Goal: Task Accomplishment & Management: Manage account settings

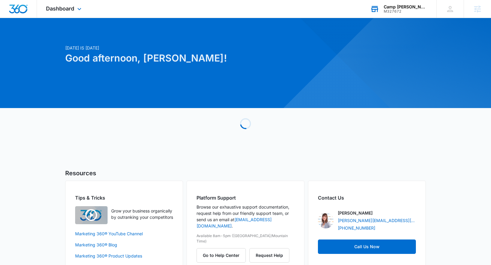
click at [412, 9] on div "M327672" at bounding box center [405, 11] width 44 height 4
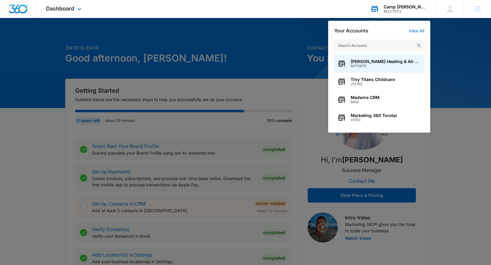
click at [371, 46] on input "text" at bounding box center [379, 46] width 90 height 12
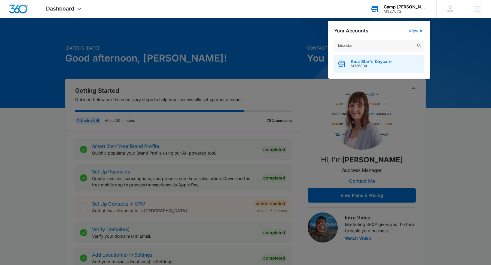
type input "kidz star"
click at [374, 62] on span "Kidz Star's Daycare" at bounding box center [370, 61] width 41 height 5
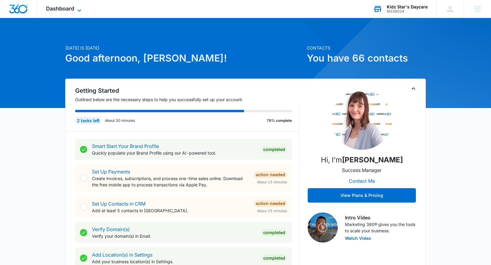
click at [61, 9] on span "Dashboard" at bounding box center [60, 8] width 28 height 6
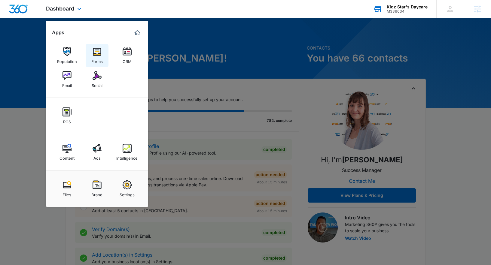
click at [101, 58] on div "Forms" at bounding box center [96, 60] width 11 height 8
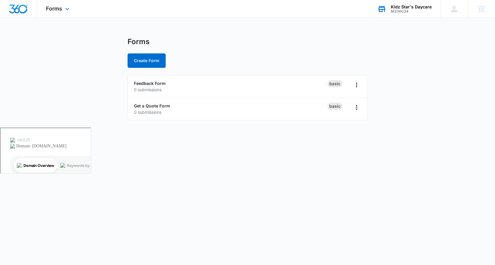
click at [68, 13] on div "Forms Apps Reputation Forms CRM Email Social POS Content Ads Intelligence Files…" at bounding box center [58, 9] width 43 height 18
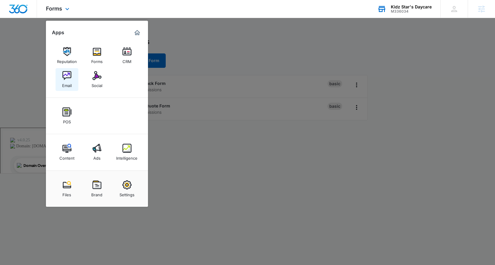
click at [67, 85] on div "Email" at bounding box center [67, 84] width 10 height 8
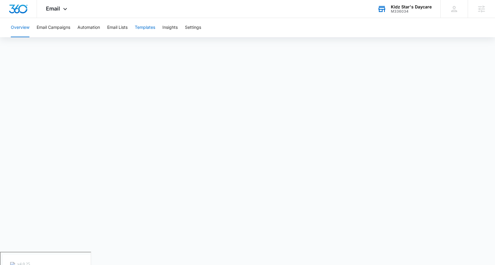
click at [145, 29] on button "Templates" at bounding box center [145, 27] width 20 height 19
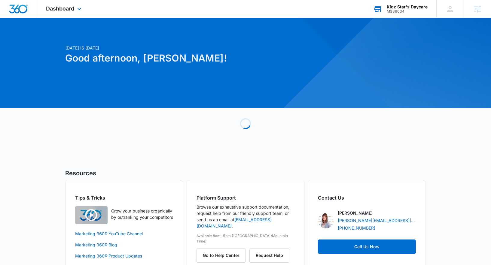
click at [396, 10] on div "M336034" at bounding box center [406, 11] width 41 height 4
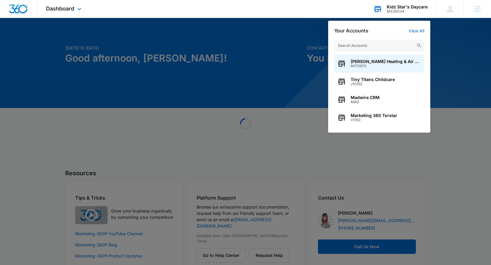
click at [374, 44] on input "text" at bounding box center [379, 46] width 90 height 12
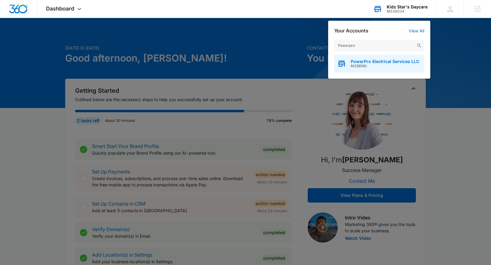
type input "Powerpro"
click at [364, 61] on span "PowerPro Electrical Services LLC" at bounding box center [384, 61] width 68 height 5
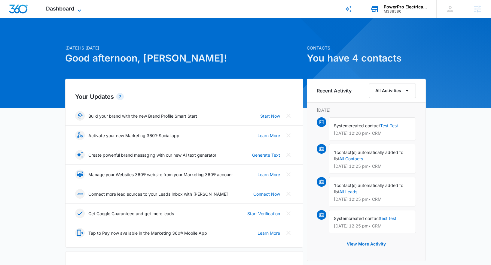
click at [57, 8] on span "Dashboard" at bounding box center [60, 8] width 28 height 6
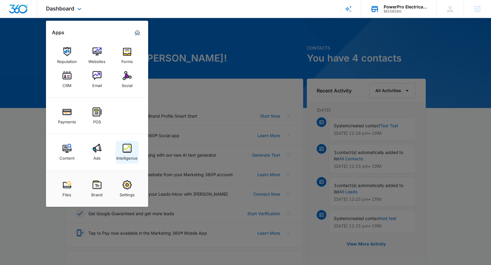
click at [131, 153] on div "Intelligence" at bounding box center [126, 157] width 21 height 8
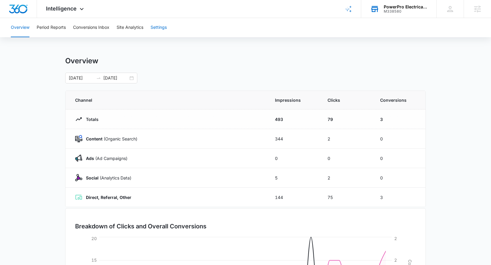
click at [156, 28] on button "Settings" at bounding box center [158, 27] width 16 height 19
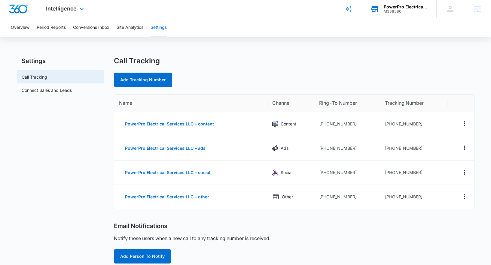
click at [70, 13] on div "Intelligence Apps Reputation Websites Forms CRM Email Social Payments POS Conte…" at bounding box center [65, 9] width 57 height 18
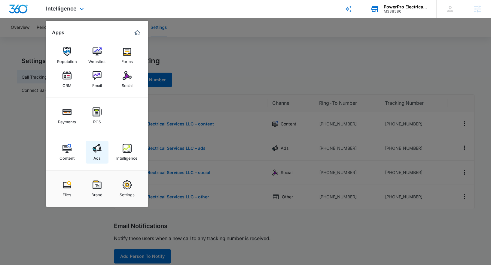
click at [93, 150] on img at bounding box center [96, 148] width 9 height 9
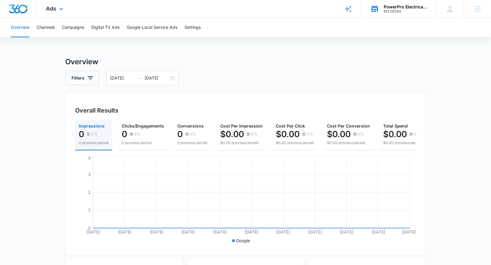
drag, startPoint x: 59, startPoint y: 10, endPoint x: 60, endPoint y: 14, distance: 5.0
click at [59, 10] on icon at bounding box center [61, 8] width 7 height 7
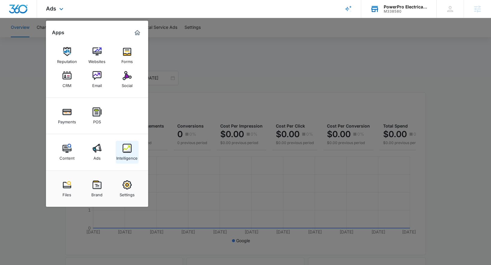
click at [131, 154] on div "Intelligence" at bounding box center [126, 157] width 21 height 8
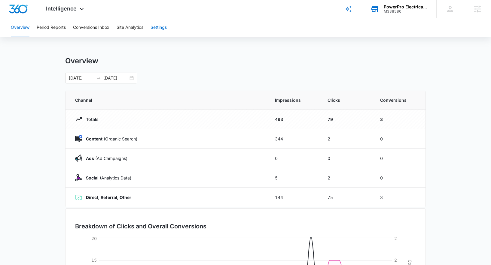
click at [158, 28] on button "Settings" at bounding box center [158, 27] width 16 height 19
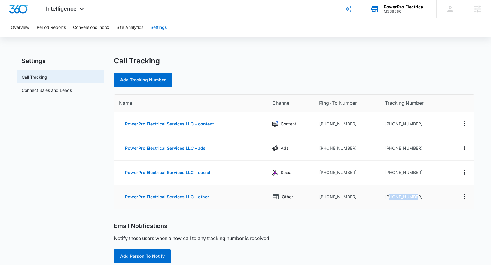
drag, startPoint x: 420, startPoint y: 197, endPoint x: 389, endPoint y: 197, distance: 30.6
click at [389, 197] on td "+13862597471" at bounding box center [413, 197] width 67 height 24
copy td "3862597471"
drag, startPoint x: 423, startPoint y: 172, endPoint x: 388, endPoint y: 173, distance: 34.8
click at [388, 173] on td "+13862439937" at bounding box center [413, 173] width 67 height 24
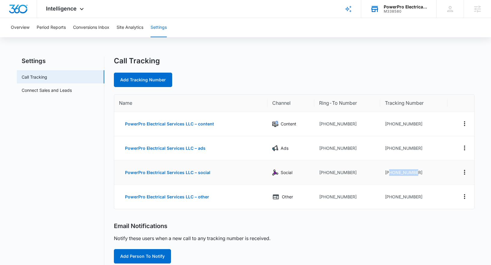
copy td "3862439937"
click at [464, 173] on icon "Actions" at bounding box center [464, 172] width 7 height 7
click at [447, 167] on button "Edit" at bounding box center [440, 167] width 34 height 9
select select "SOCIAL"
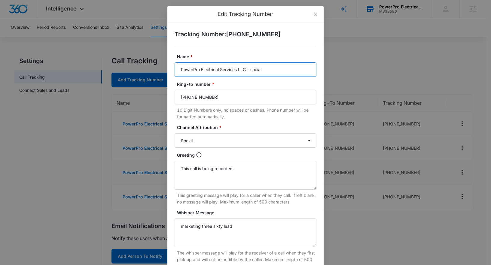
click at [268, 70] on input "PowerPro Electrical Services LLC – social" at bounding box center [245, 69] width 142 height 14
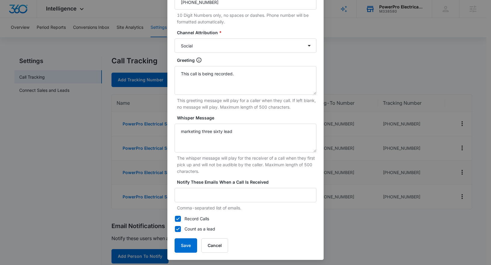
scroll to position [97, 0]
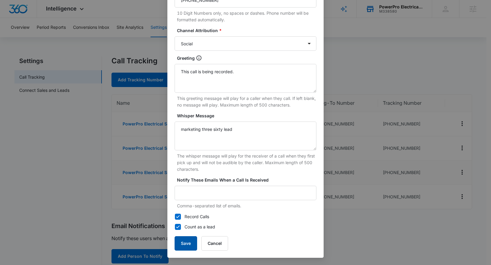
type input "PowerPro Electrical Services LLC – Yelp"
click at [183, 243] on button "Save" at bounding box center [185, 243] width 23 height 14
click at [179, 247] on button "Save" at bounding box center [185, 243] width 23 height 14
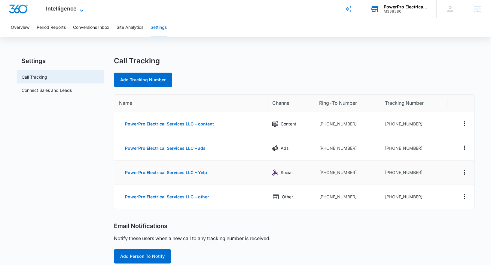
click at [83, 9] on icon at bounding box center [81, 10] width 7 height 7
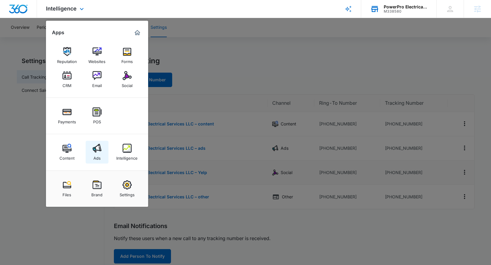
click at [101, 156] on link "Ads" at bounding box center [97, 152] width 23 height 23
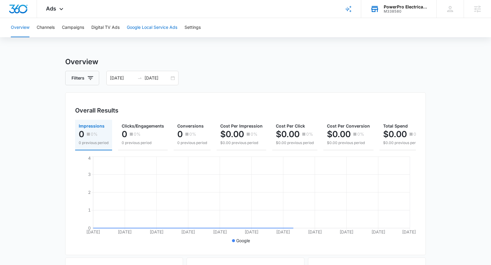
click at [144, 29] on button "Google Local Service Ads" at bounding box center [152, 27] width 50 height 19
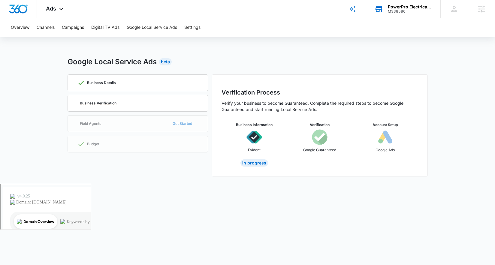
click at [106, 104] on p "Business Verification" at bounding box center [98, 103] width 37 height 4
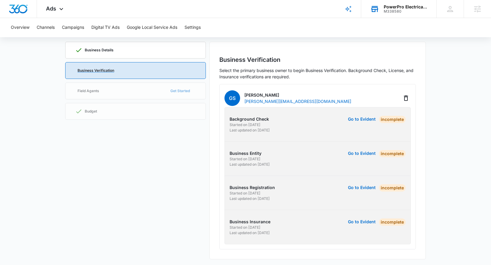
scroll to position [34, 0]
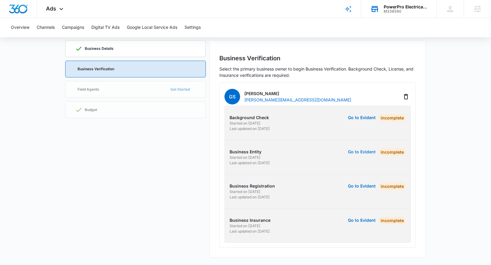
click at [359, 154] on button "Go to Evident" at bounding box center [362, 152] width 28 height 4
click at [359, 119] on button "Go to Evident" at bounding box center [362, 118] width 28 height 4
click at [365, 119] on button "Go to Evident" at bounding box center [362, 118] width 28 height 4
click at [59, 9] on icon at bounding box center [61, 10] width 7 height 7
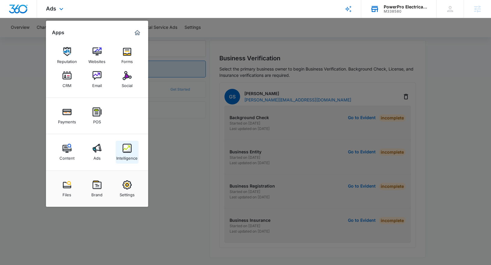
click at [128, 159] on div "Intelligence" at bounding box center [126, 157] width 21 height 8
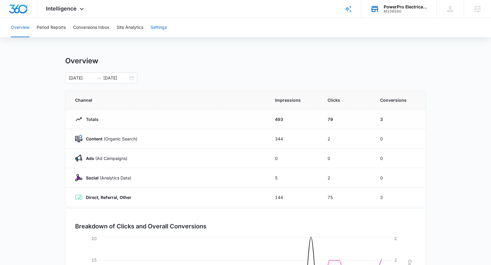
click at [165, 27] on button "Settings" at bounding box center [158, 27] width 16 height 19
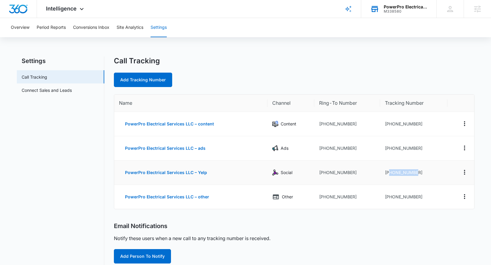
drag, startPoint x: 419, startPoint y: 173, endPoint x: 389, endPoint y: 172, distance: 29.7
click at [389, 172] on td "+13862439937" at bounding box center [413, 173] width 67 height 24
copy td "3862439937"
drag, startPoint x: 409, startPoint y: 12, endPoint x: 384, endPoint y: 12, distance: 24.9
click at [384, 12] on div "M338580" at bounding box center [405, 11] width 44 height 4
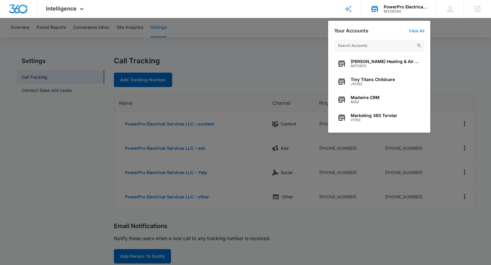
click at [399, 12] on div "M338580" at bounding box center [405, 11] width 44 height 4
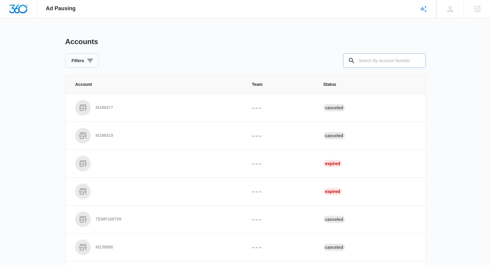
click at [386, 60] on input "text" at bounding box center [384, 60] width 83 height 14
type input "M338580"
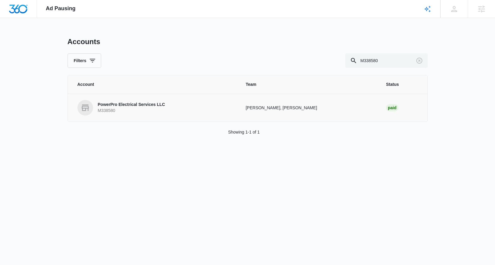
click at [130, 104] on p "PowerPro Electrical Services LLC" at bounding box center [131, 105] width 67 height 6
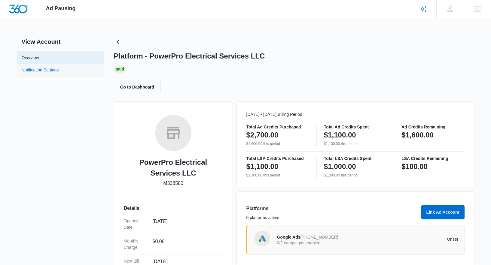
click at [55, 69] on link "Notification Settings" at bounding box center [40, 71] width 37 height 8
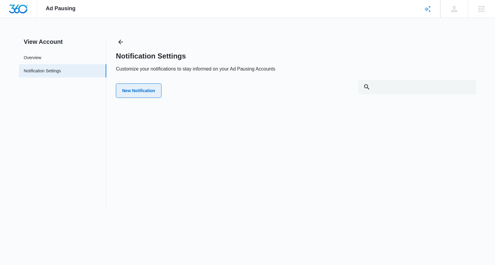
click at [132, 86] on button "New Notification" at bounding box center [139, 90] width 46 height 14
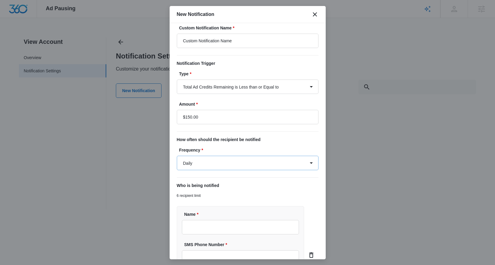
scroll to position [7, 0]
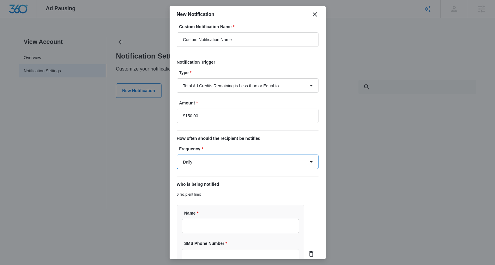
click at [253, 164] on select "Daily Every Time" at bounding box center [248, 162] width 142 height 14
select select "every_time"
click at [177, 155] on select "Daily Every Time" at bounding box center [248, 162] width 142 height 14
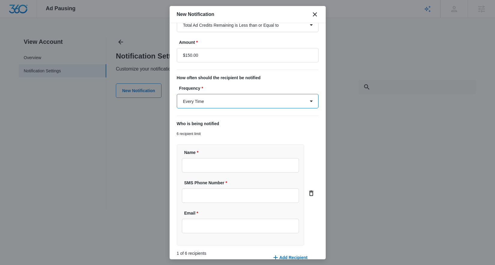
scroll to position [75, 0]
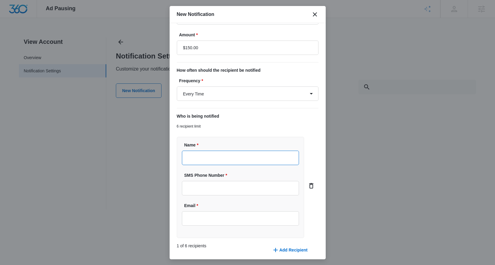
click at [239, 157] on input "Name *" at bounding box center [240, 158] width 117 height 14
type input "[PERSON_NAME]"
click at [236, 188] on input "SMS Phone Number *" at bounding box center [240, 188] width 117 height 14
click at [218, 216] on input "Email *" at bounding box center [240, 218] width 117 height 14
type input "[PERSON_NAME][EMAIL_ADDRESS][PERSON_NAME][DOMAIN_NAME]"
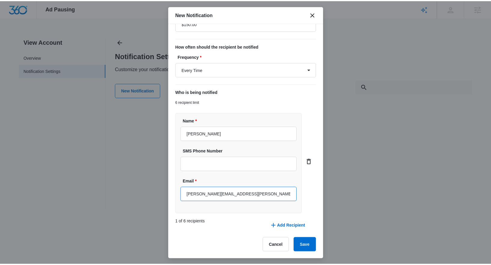
scroll to position [99, 0]
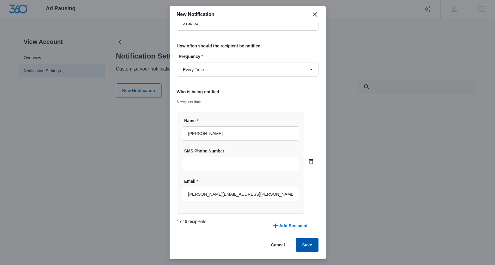
click at [308, 247] on button "Save" at bounding box center [307, 245] width 23 height 14
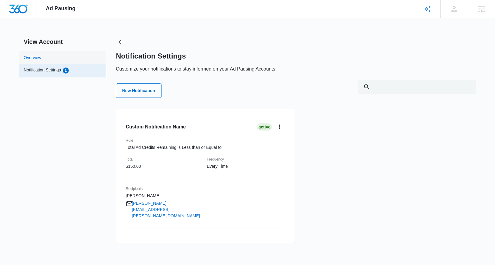
click at [41, 55] on link "Overview" at bounding box center [32, 58] width 17 height 6
